Goal: Transaction & Acquisition: Purchase product/service

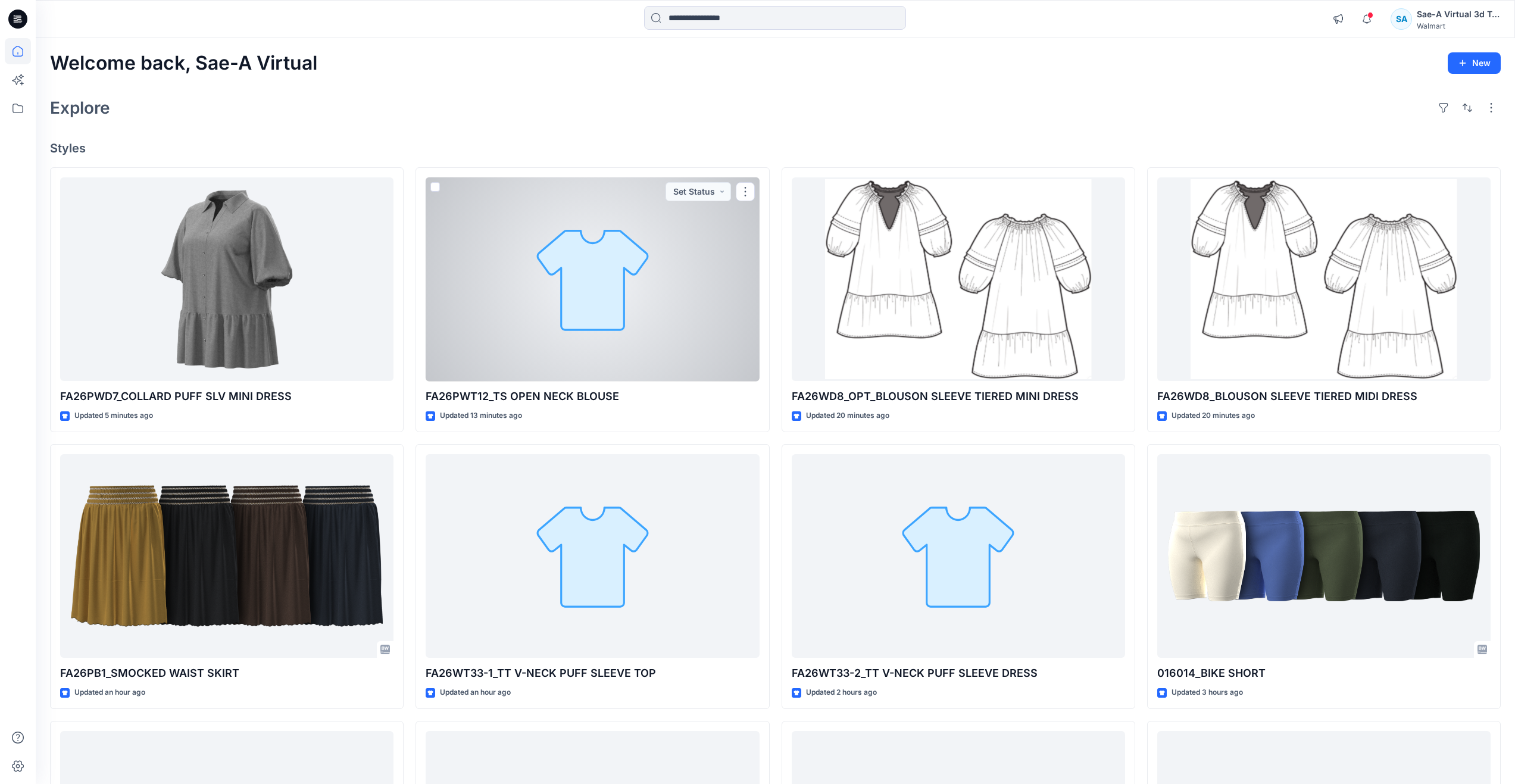
drag, startPoint x: 514, startPoint y: 284, endPoint x: 521, endPoint y: 278, distance: 9.2
click at [514, 284] on div at bounding box center [592, 280] width 333 height 204
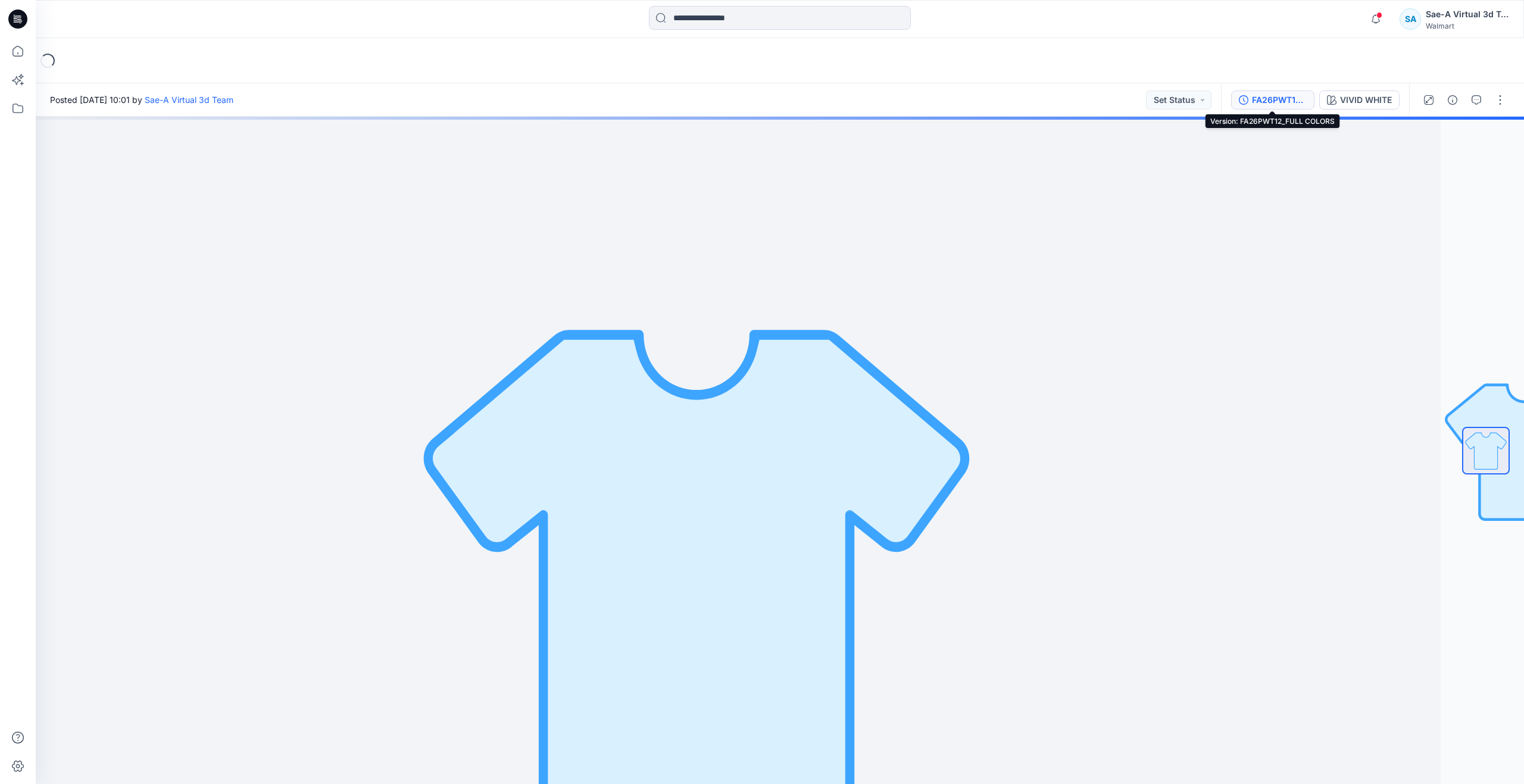
click at [1279, 97] on div "FA26PWT12_FULL COLORS" at bounding box center [1279, 100] width 55 height 13
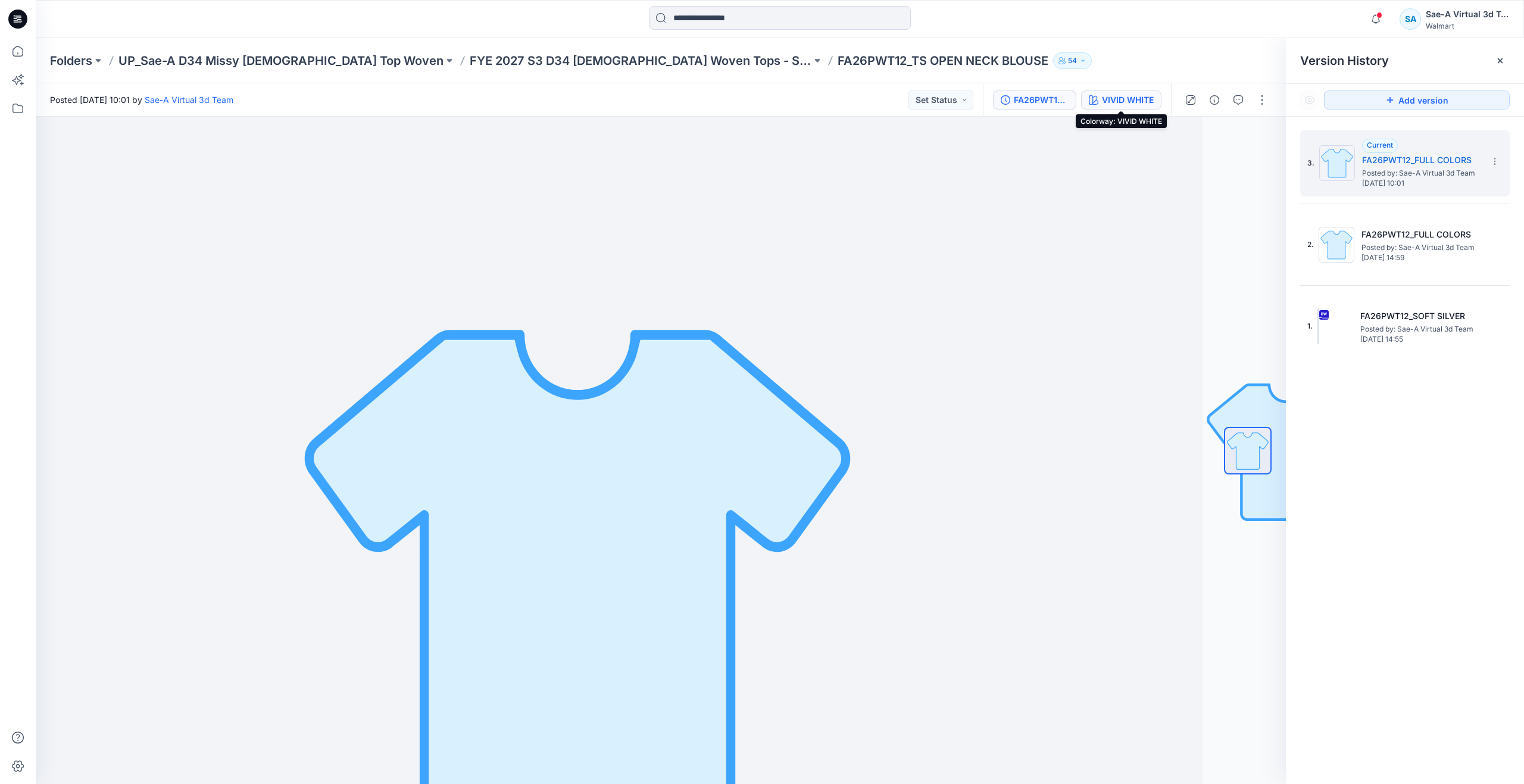
click at [1131, 94] on div "VIVID WHITE" at bounding box center [1128, 100] width 52 height 13
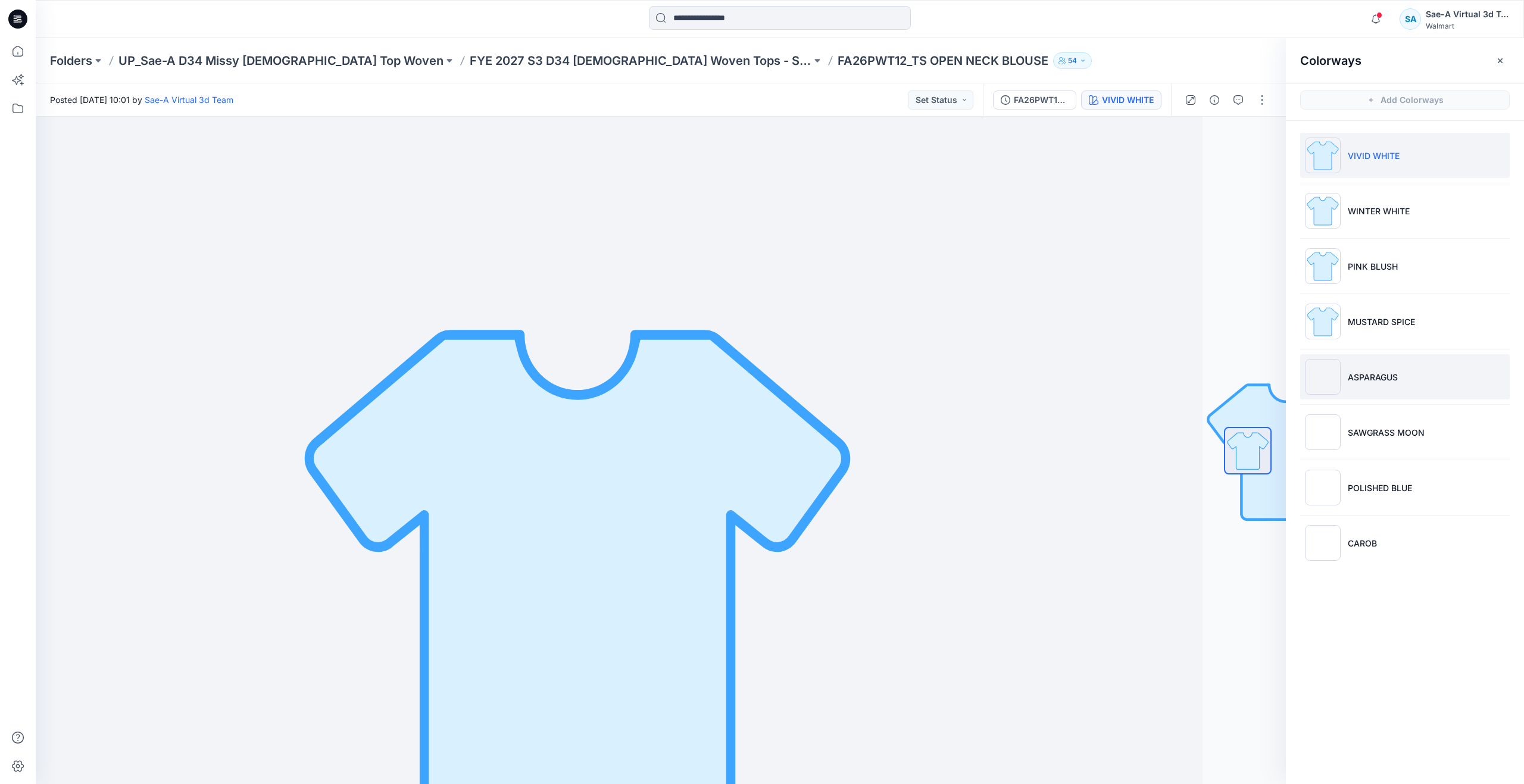
click at [1353, 369] on li "ASPARAGUS" at bounding box center [1405, 377] width 209 height 45
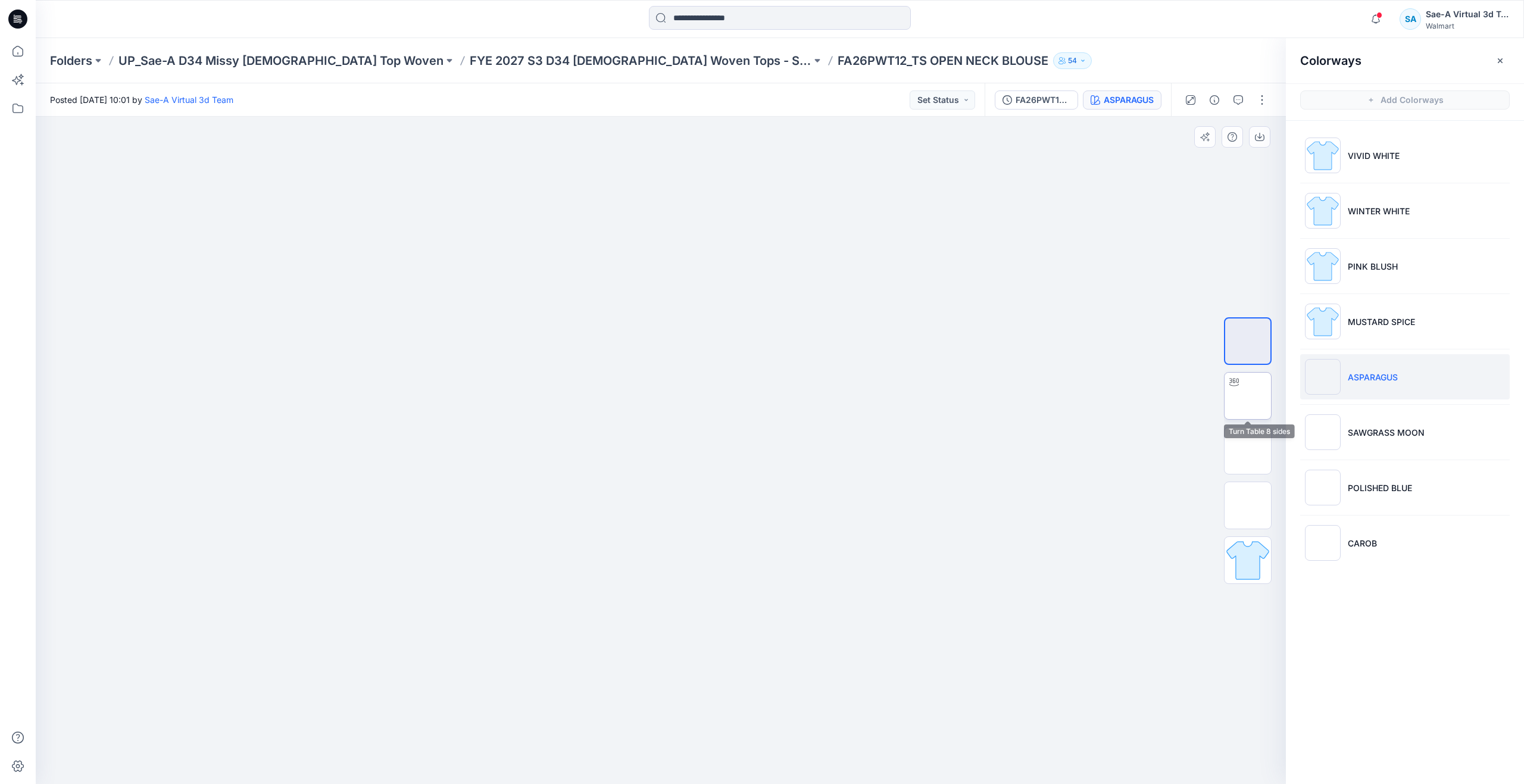
click at [1247, 396] on img at bounding box center [1247, 396] width 0 height 0
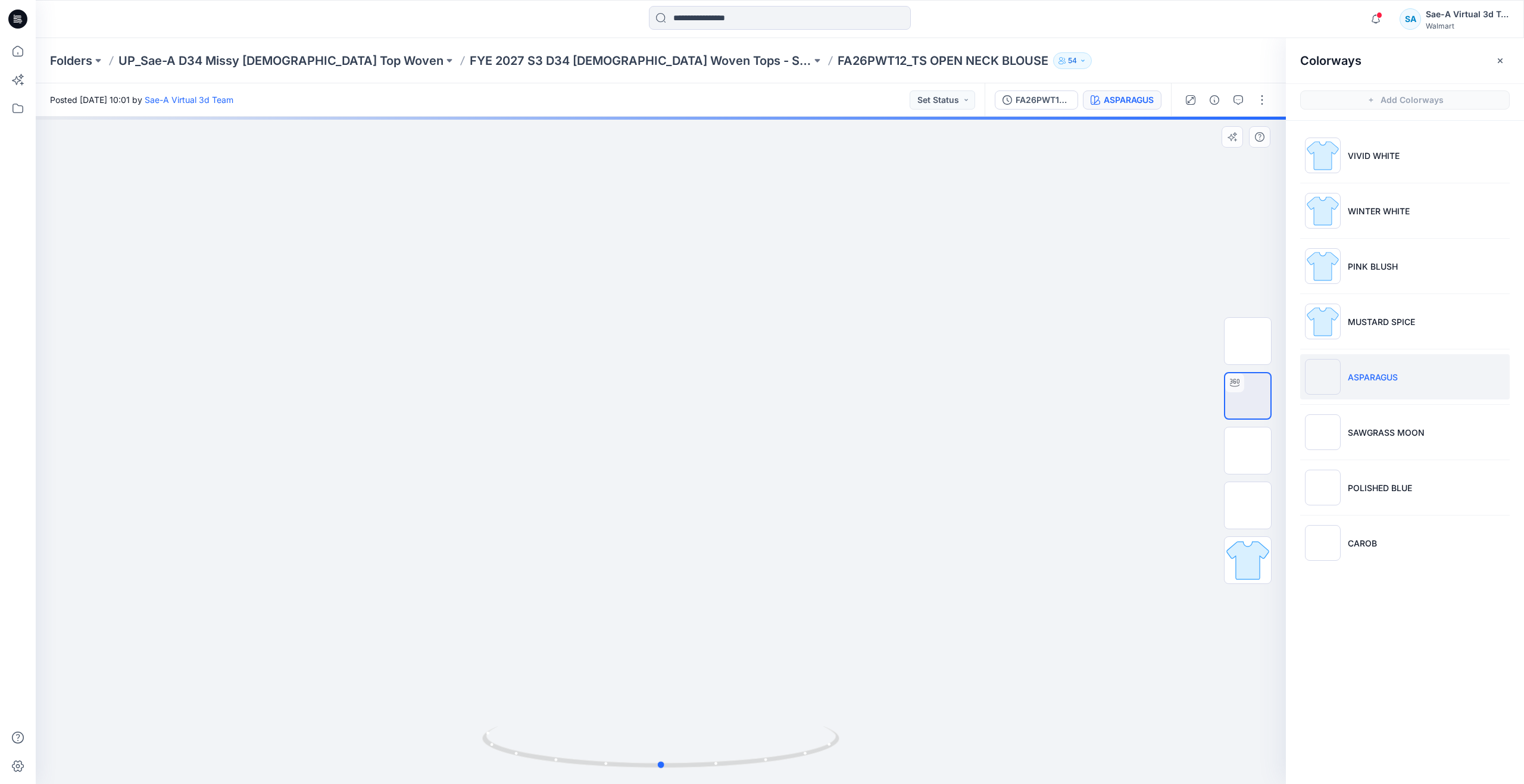
drag, startPoint x: 670, startPoint y: 761, endPoint x: 315, endPoint y: 623, distance: 380.9
click at [313, 674] on div at bounding box center [660, 450] width 1250 height 667
click at [23, 52] on icon at bounding box center [17, 51] width 11 height 11
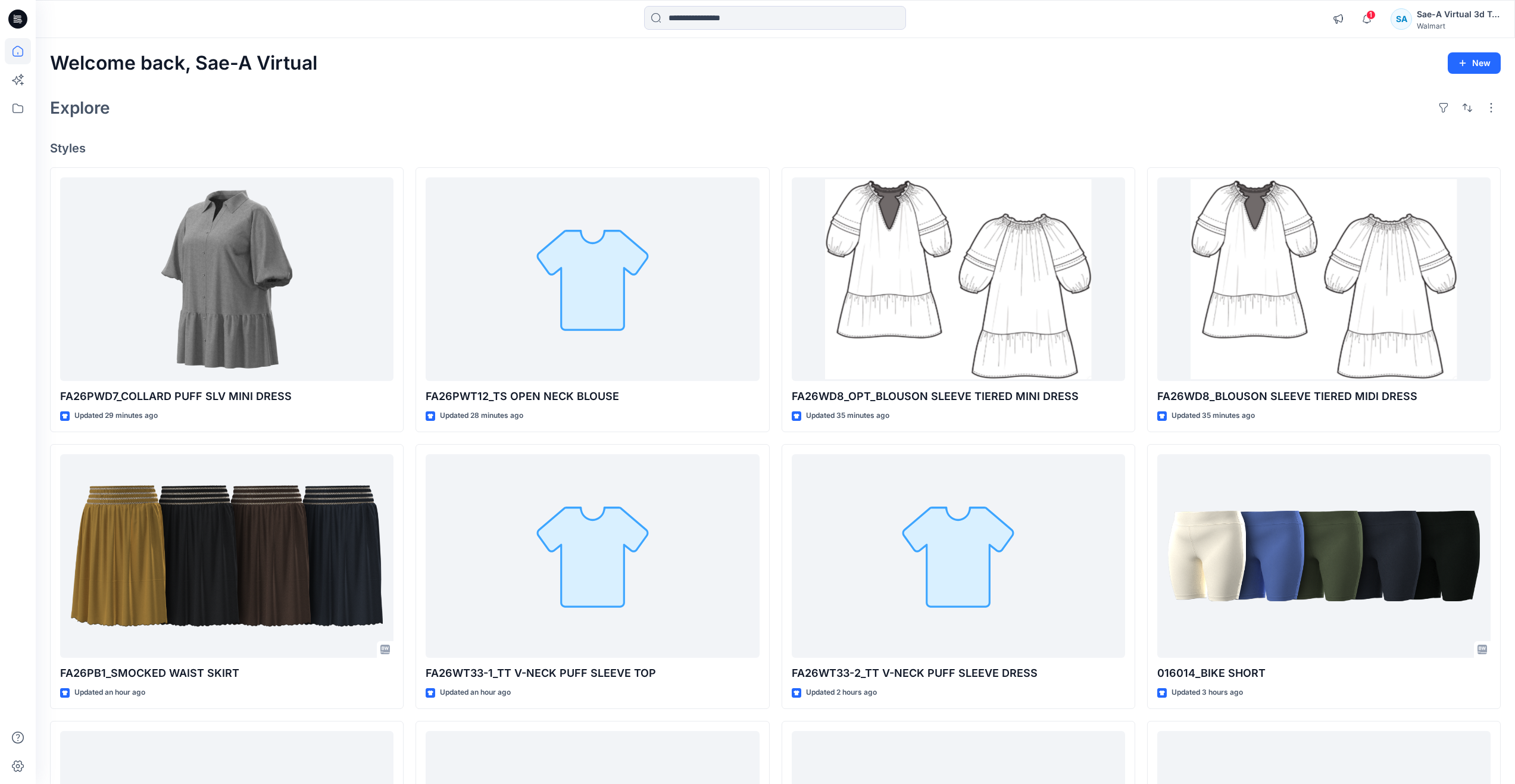
click at [316, 110] on div "Explore" at bounding box center [775, 108] width 1451 height 28
